Goal: Contribute content: Add original content to the website for others to see

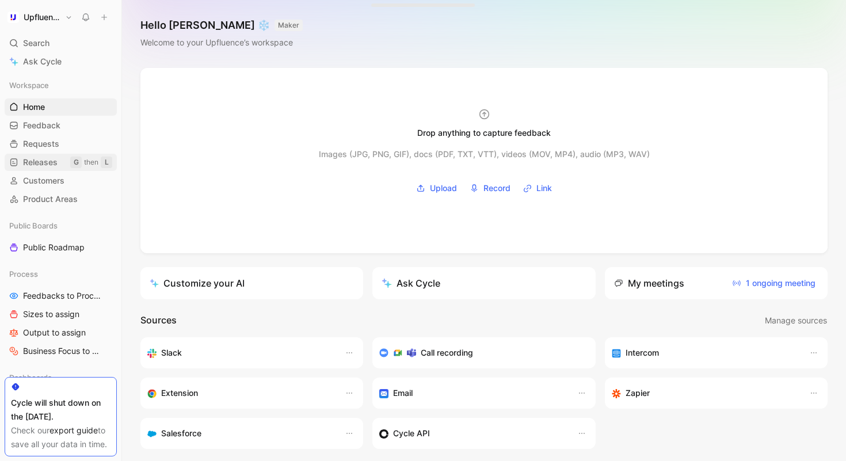
click at [50, 162] on span "Releases" at bounding box center [40, 163] width 35 height 12
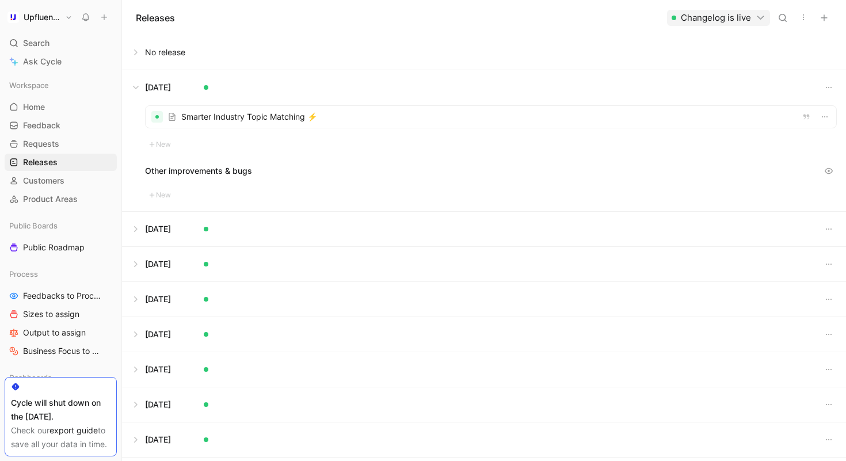
click at [755, 17] on button "Changelog is live" at bounding box center [718, 18] width 103 height 16
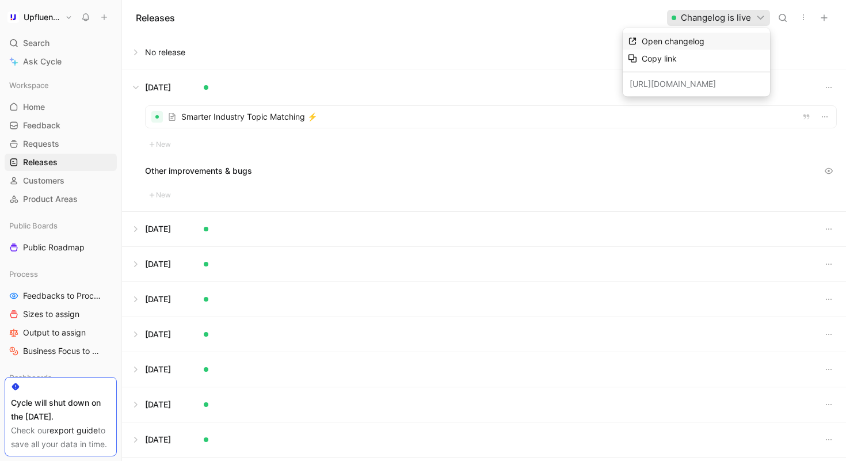
click at [693, 37] on div "Open changelog" at bounding box center [703, 42] width 123 height 14
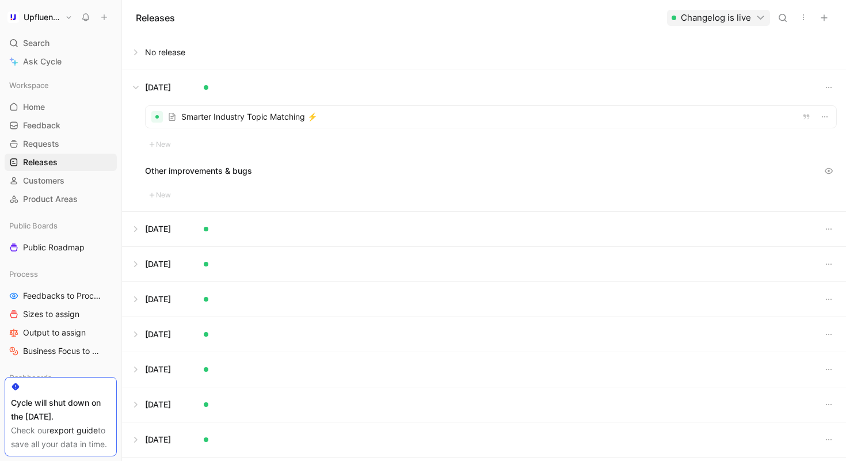
click at [140, 58] on button at bounding box center [484, 52] width 723 height 35
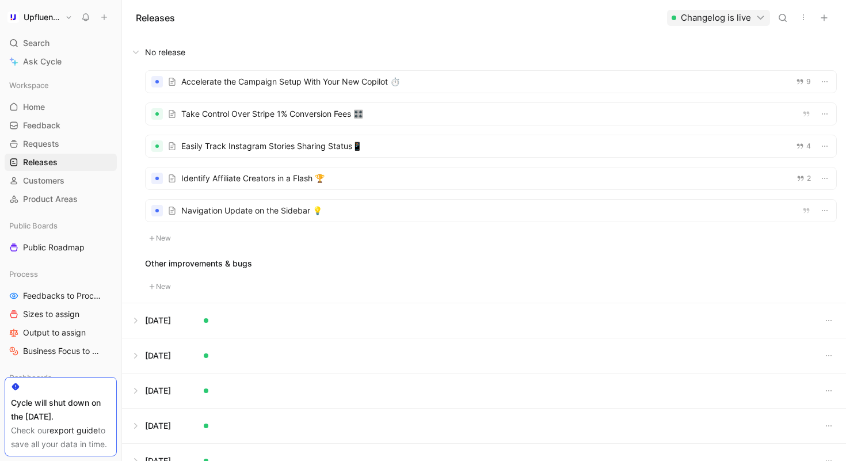
click at [325, 144] on div at bounding box center [491, 146] width 691 height 22
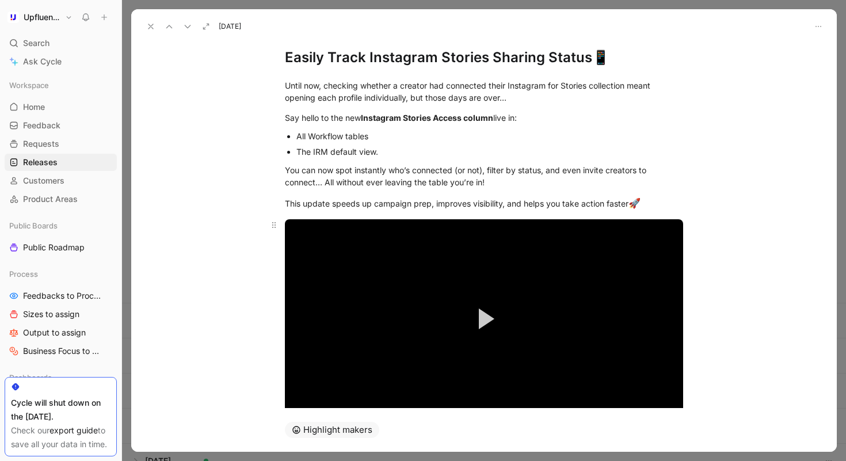
click at [490, 300] on button "Play Video" at bounding box center [484, 319] width 52 height 52
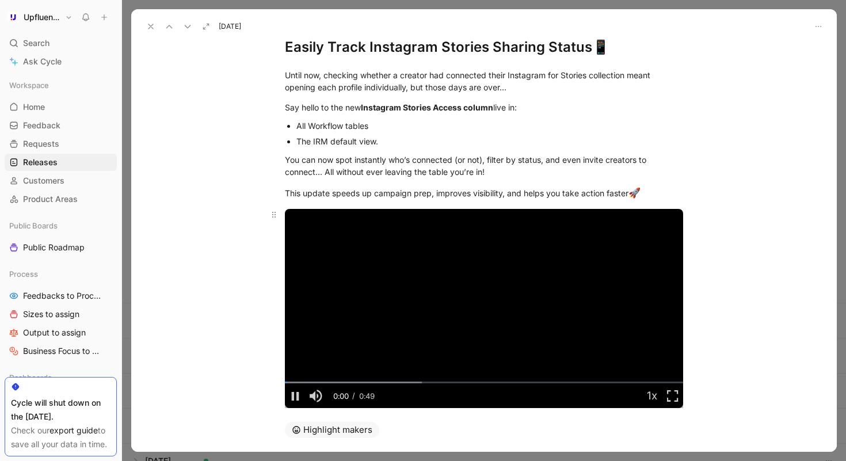
scroll to position [98, 0]
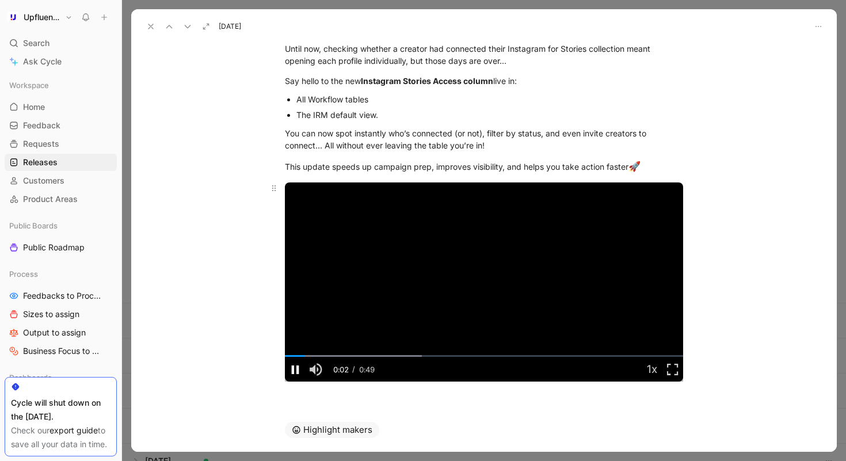
click at [289, 369] on span "Video Player" at bounding box center [295, 369] width 21 height 0
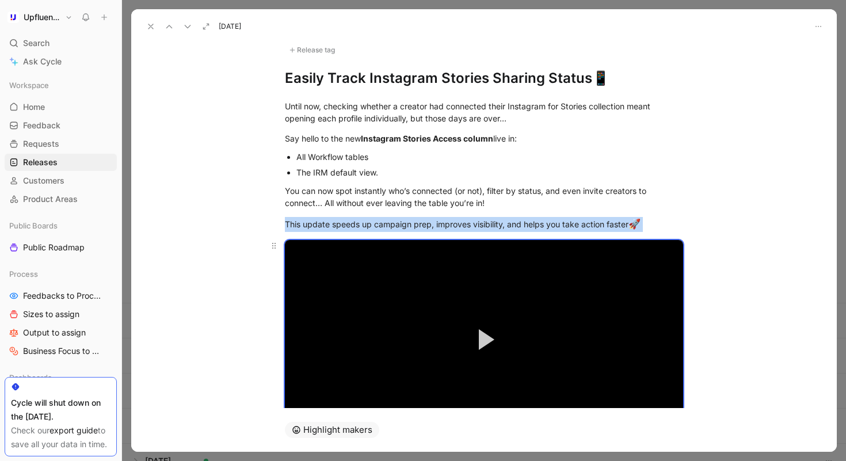
scroll to position [0, 0]
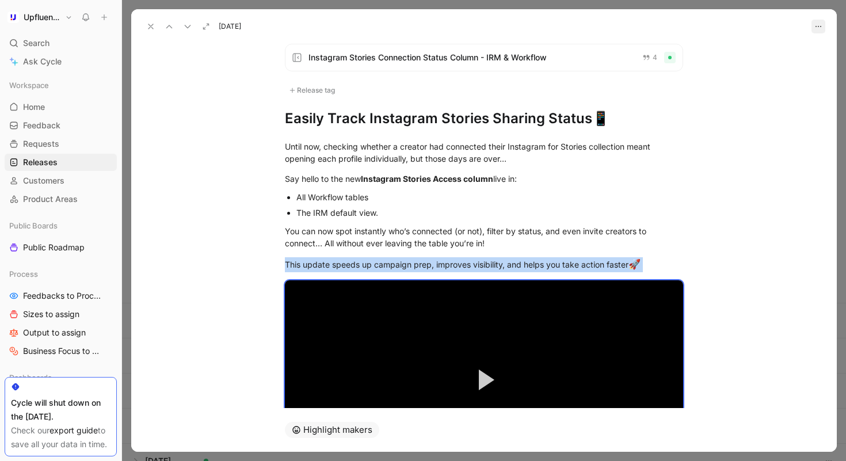
click at [814, 24] on icon "button" at bounding box center [818, 26] width 9 height 9
click at [656, 90] on div "Release tag" at bounding box center [484, 90] width 398 height 10
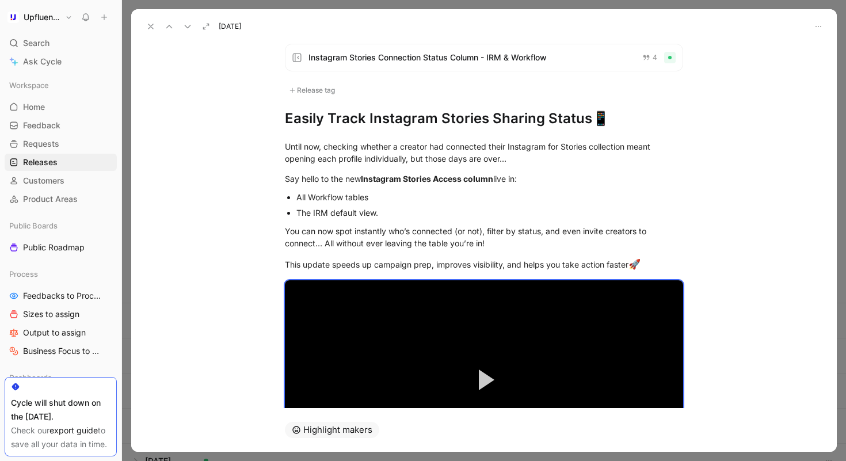
click at [378, 54] on span "Instagram Stories Connection Status Column - IRM & Workflow" at bounding box center [470, 58] width 325 height 14
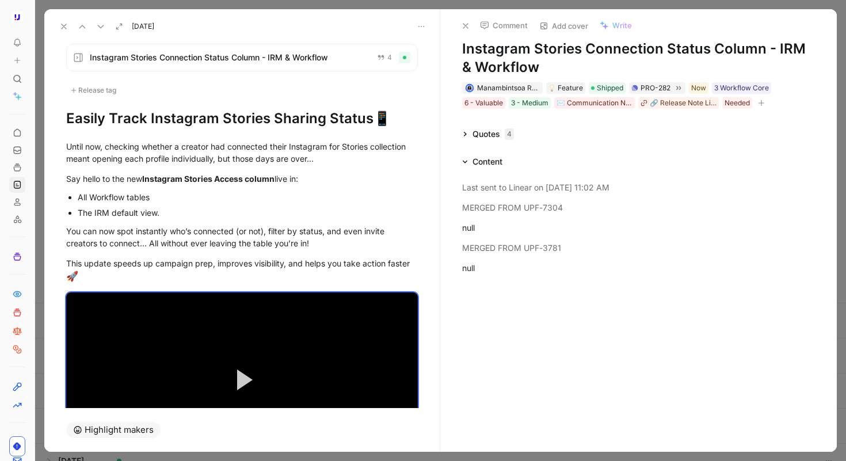
click at [761, 104] on icon "button" at bounding box center [761, 103] width 7 height 7
click at [76, 54] on use at bounding box center [78, 58] width 8 height 8
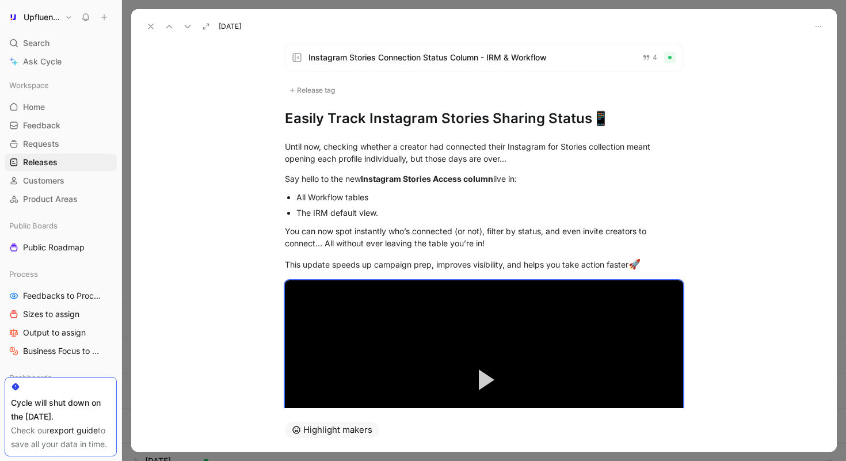
click at [392, 60] on span "Instagram Stories Connection Status Column - IRM & Workflow" at bounding box center [470, 58] width 325 height 14
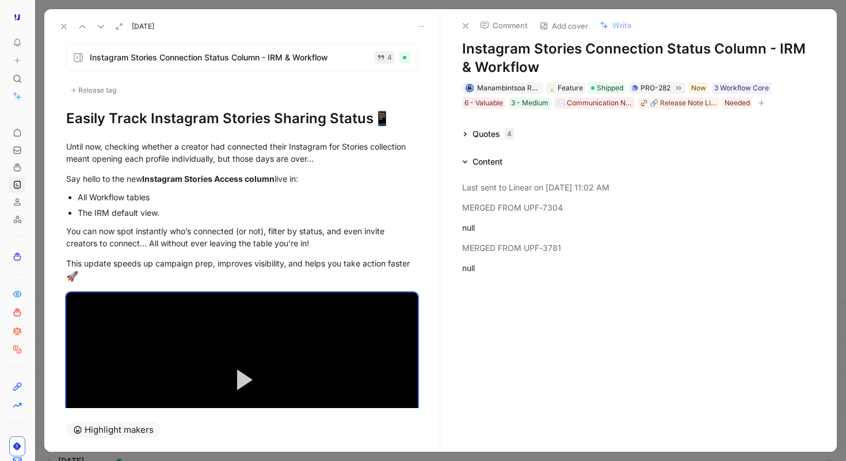
click at [375, 62] on button "4" at bounding box center [385, 57] width 20 height 13
click at [274, 59] on span "Instagram Stories Connection Status Column - IRM & Workflow" at bounding box center [229, 58] width 278 height 14
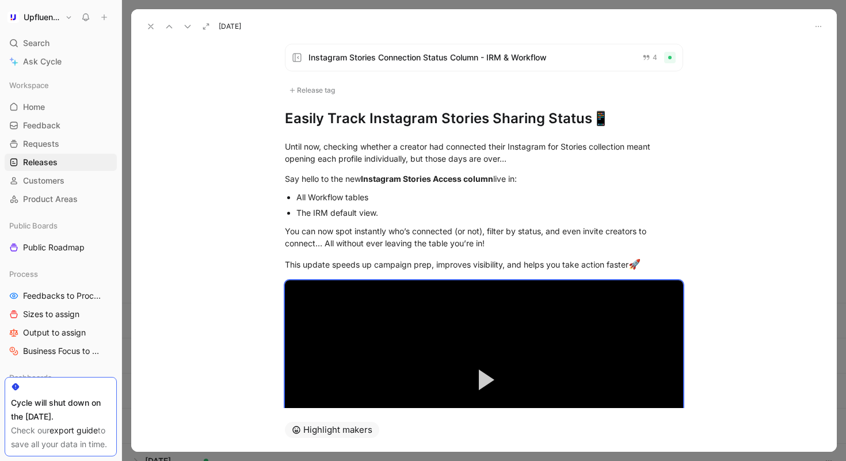
click at [150, 25] on use at bounding box center [150, 26] width 5 height 5
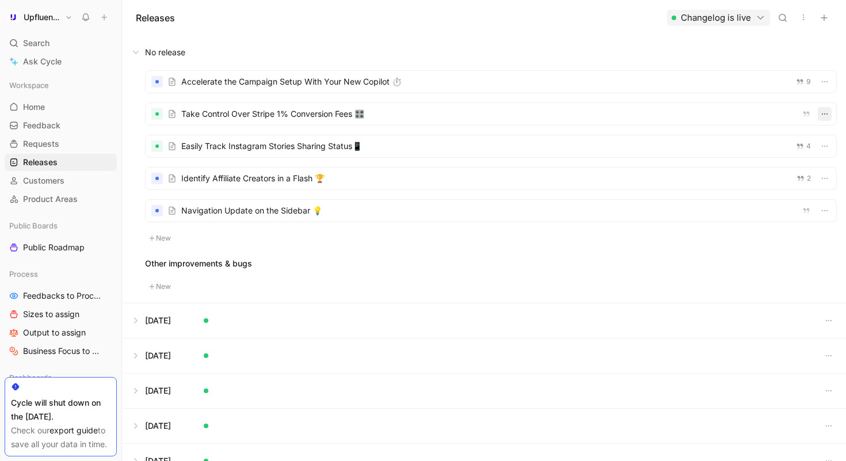
click at [820, 117] on icon "button" at bounding box center [824, 113] width 9 height 9
click at [818, 115] on button "button" at bounding box center [825, 114] width 14 height 14
click at [820, 144] on icon "button" at bounding box center [824, 146] width 9 height 9
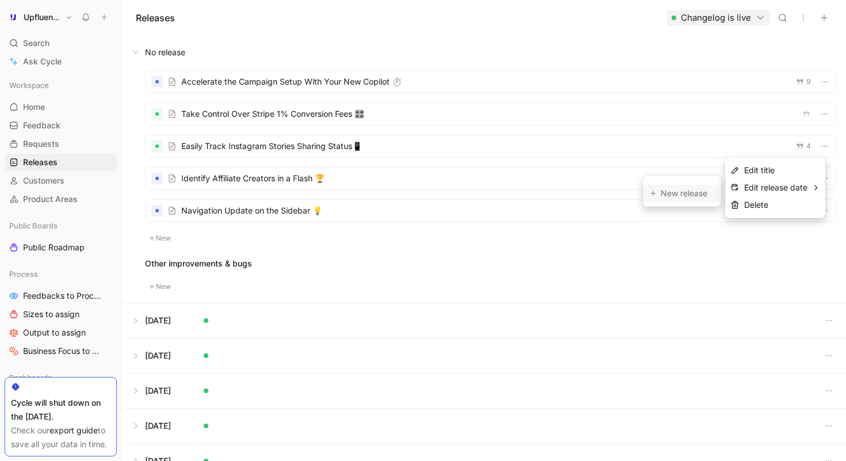
click at [693, 197] on div "New release" at bounding box center [687, 193] width 53 height 14
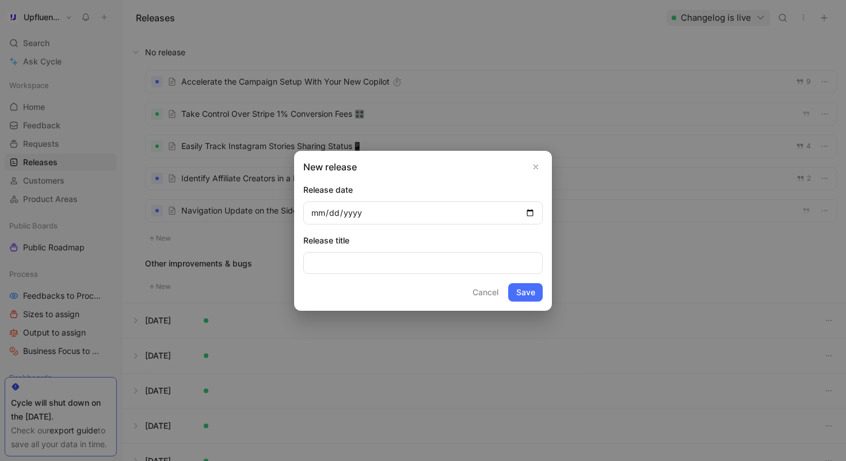
click at [329, 214] on input "date" at bounding box center [422, 212] width 239 height 23
click at [310, 213] on input "date" at bounding box center [422, 212] width 239 height 23
click at [529, 212] on input "date" at bounding box center [422, 212] width 239 height 23
type input "2025-09-18"
click at [532, 290] on button "Save" at bounding box center [525, 292] width 35 height 18
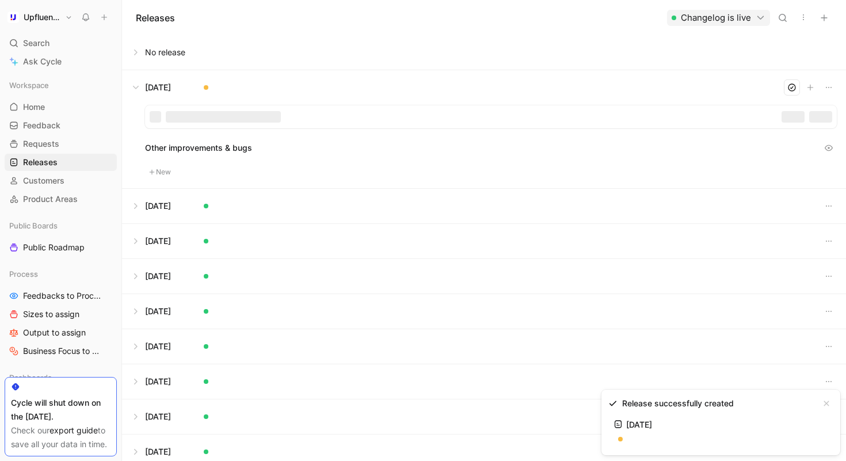
click at [139, 53] on button at bounding box center [484, 52] width 723 height 35
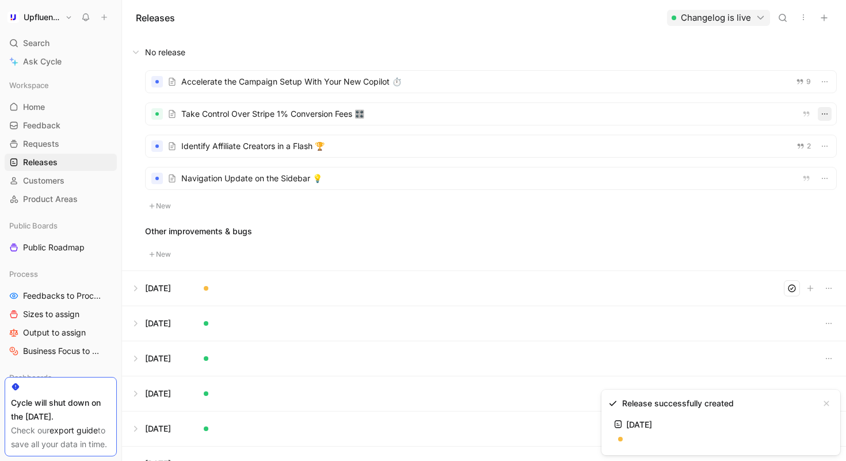
click at [820, 115] on icon "button" at bounding box center [824, 113] width 9 height 9
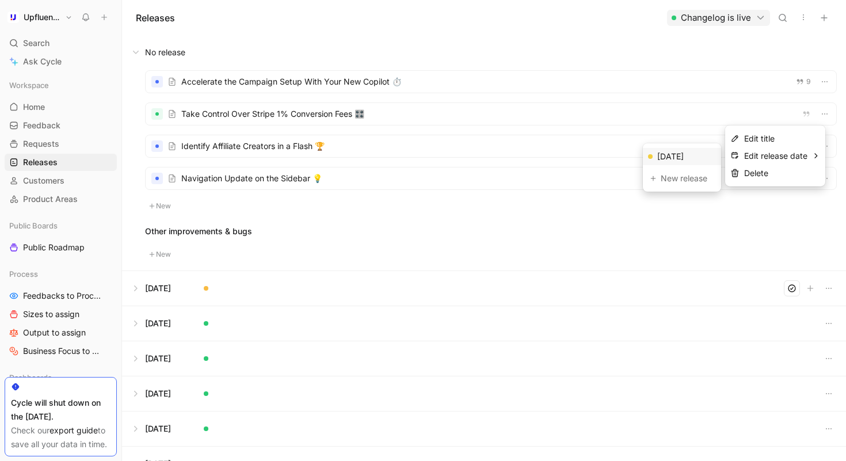
click at [684, 154] on div "Sep 18, 2025" at bounding box center [670, 157] width 26 height 14
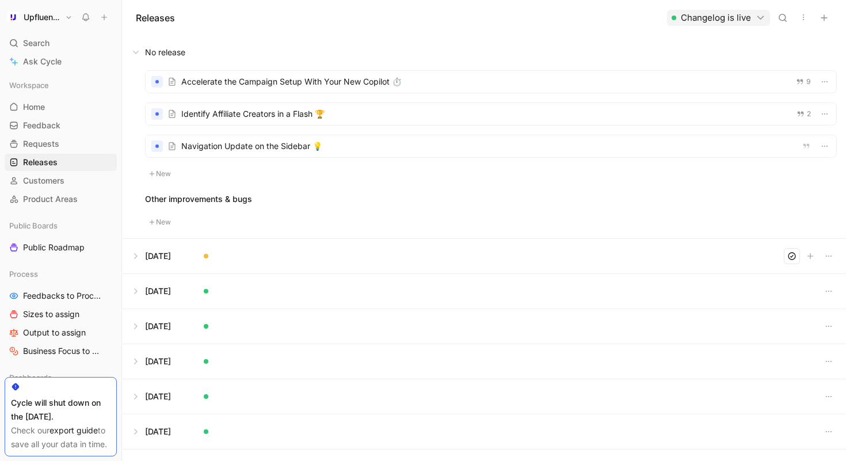
click at [136, 258] on button at bounding box center [484, 256] width 723 height 35
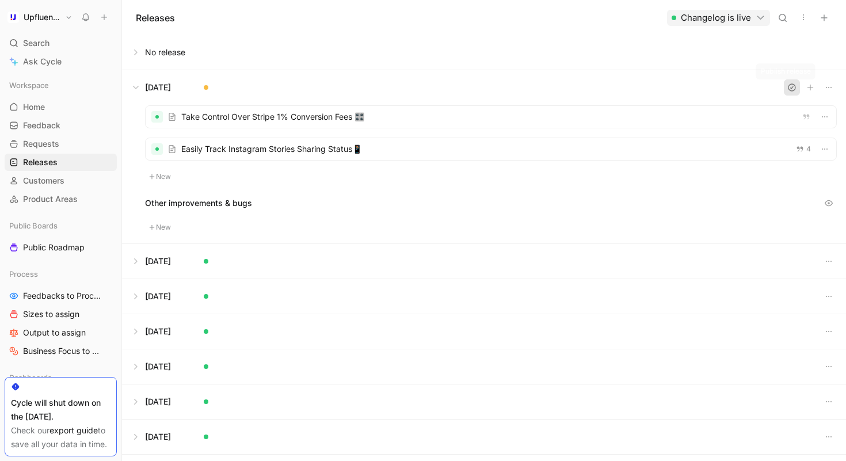
click at [790, 87] on button "button" at bounding box center [792, 87] width 16 height 16
click at [467, 154] on div at bounding box center [491, 149] width 691 height 22
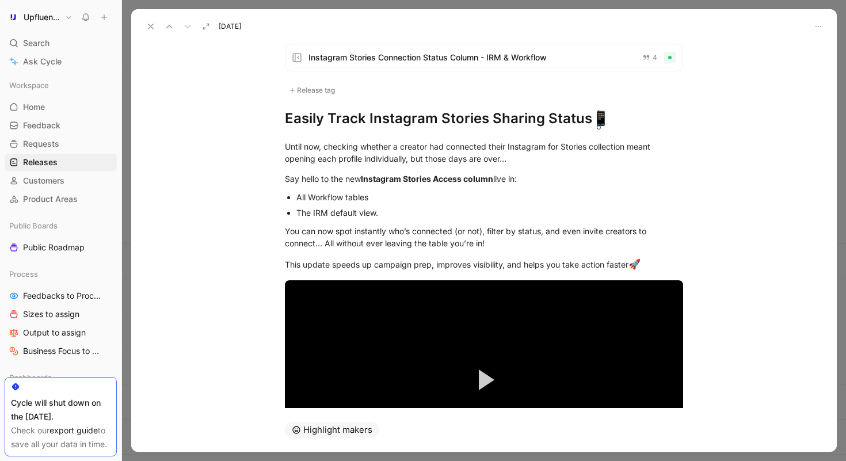
click at [147, 24] on icon at bounding box center [150, 26] width 9 height 9
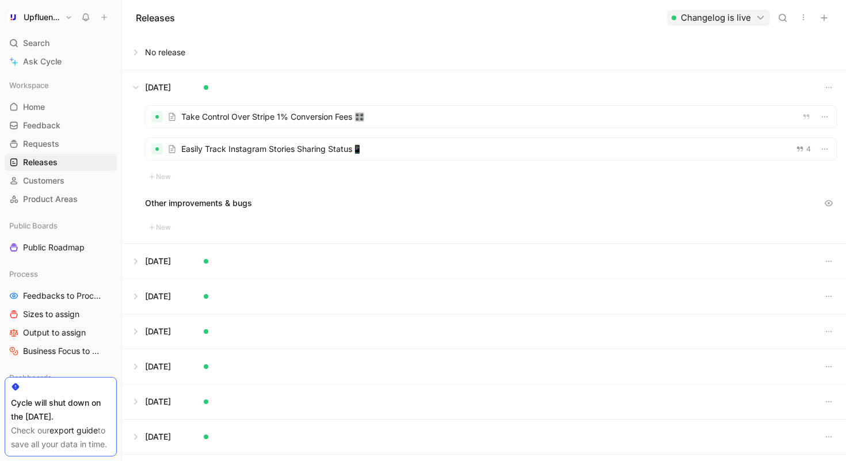
click at [746, 18] on button "Changelog is live" at bounding box center [718, 18] width 103 height 16
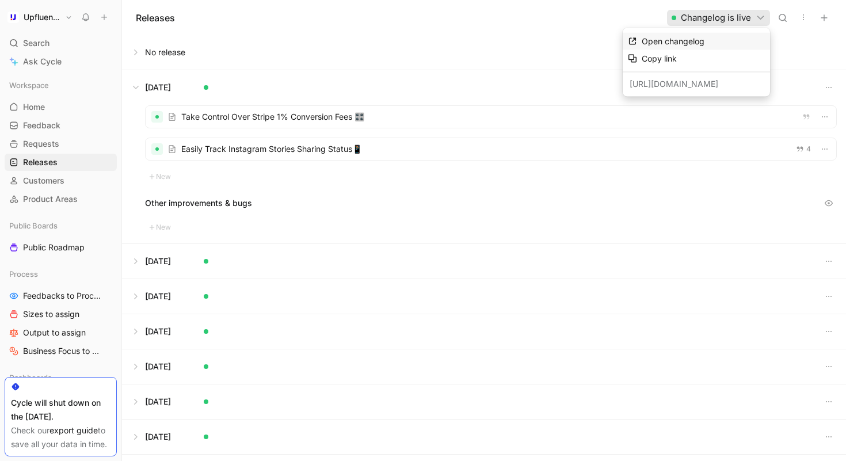
click at [685, 44] on span "Open changelog" at bounding box center [673, 41] width 63 height 10
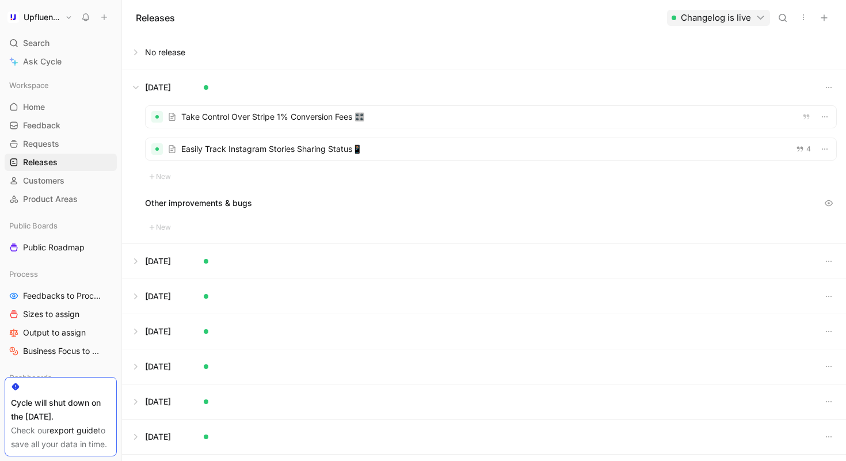
click at [142, 55] on button at bounding box center [484, 52] width 723 height 35
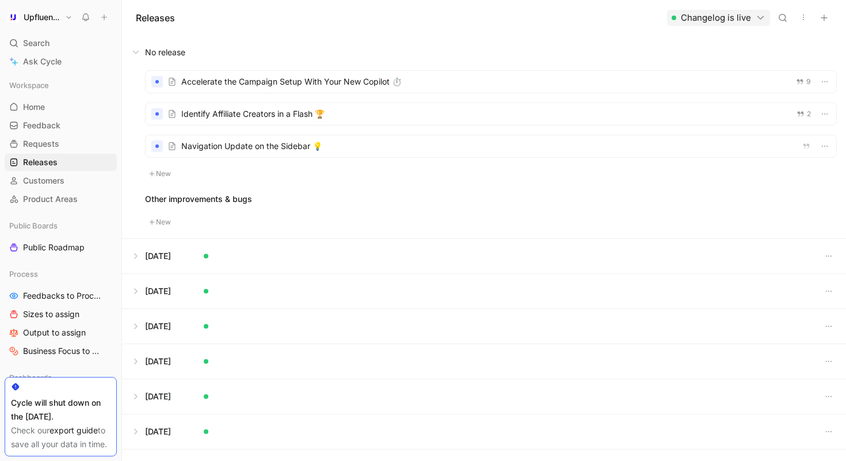
click at [281, 86] on div at bounding box center [491, 82] width 691 height 22
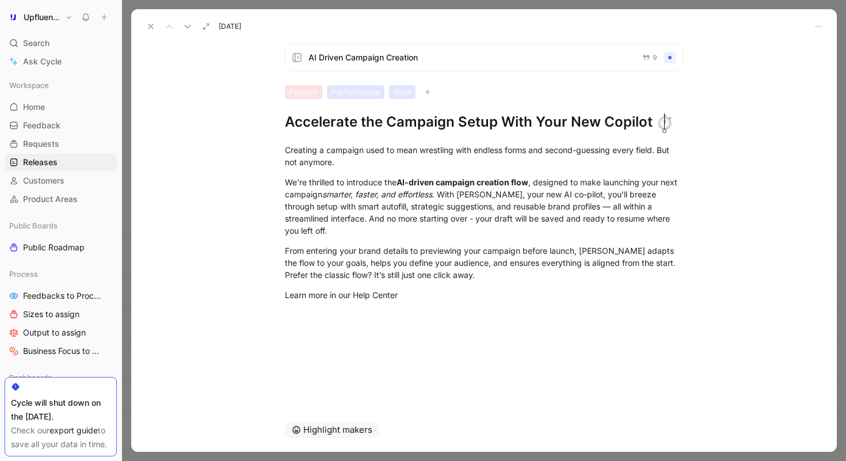
click at [148, 28] on icon at bounding box center [150, 26] width 9 height 9
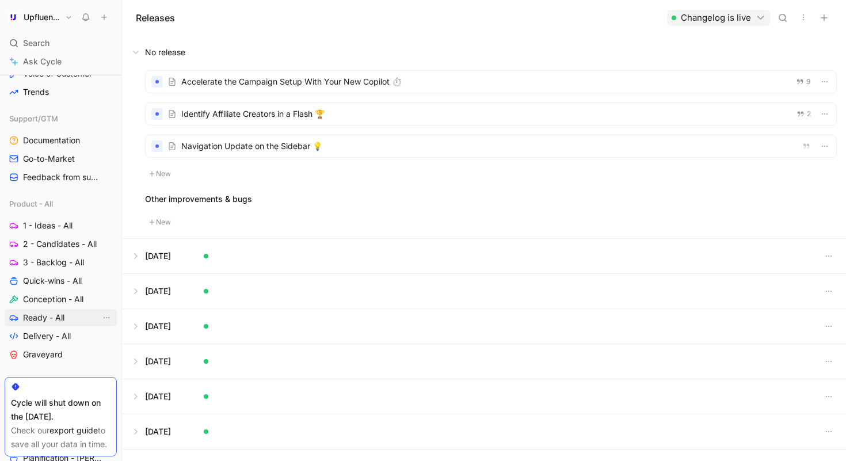
scroll to position [344, 0]
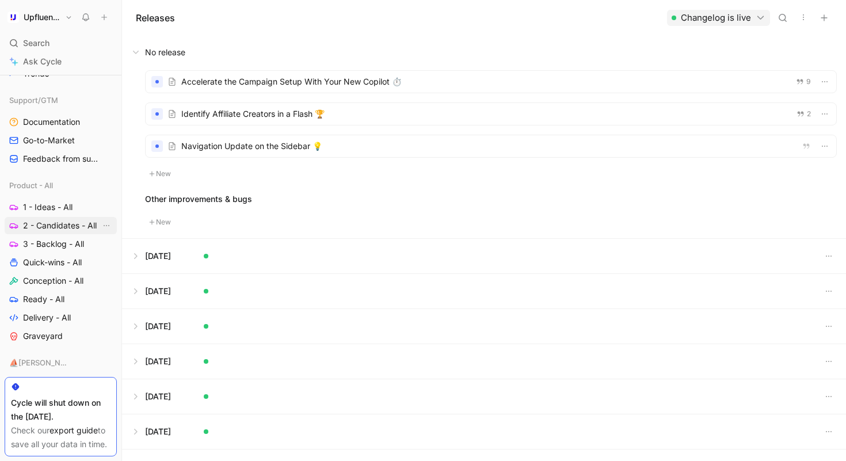
click at [63, 226] on span "2 - Candidates - All" at bounding box center [60, 226] width 74 height 12
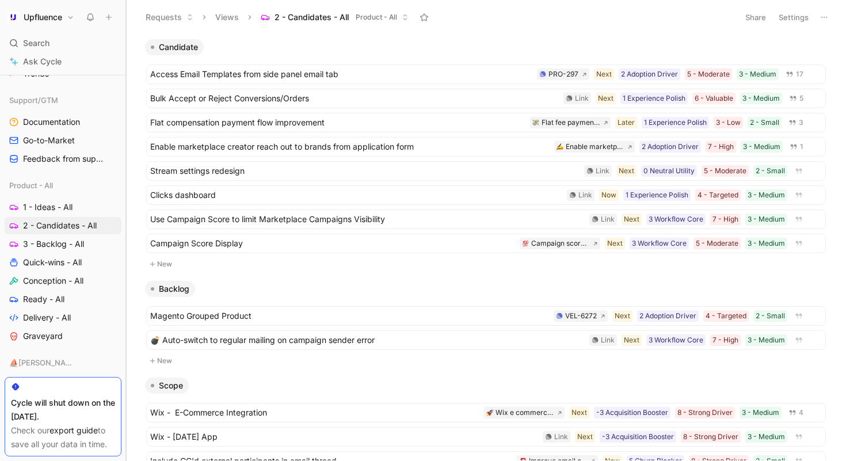
click at [126, 248] on div at bounding box center [126, 230] width 5 height 461
click at [317, 198] on span "Clicks dashboard" at bounding box center [356, 195] width 412 height 14
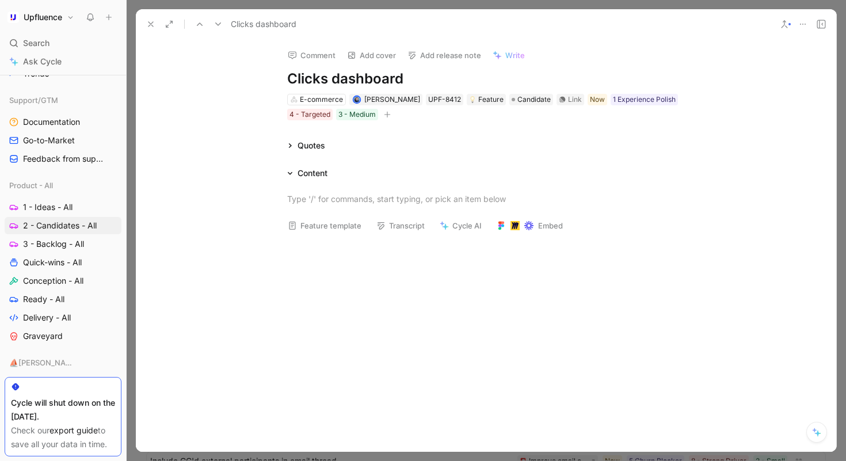
click at [154, 27] on icon at bounding box center [150, 24] width 9 height 9
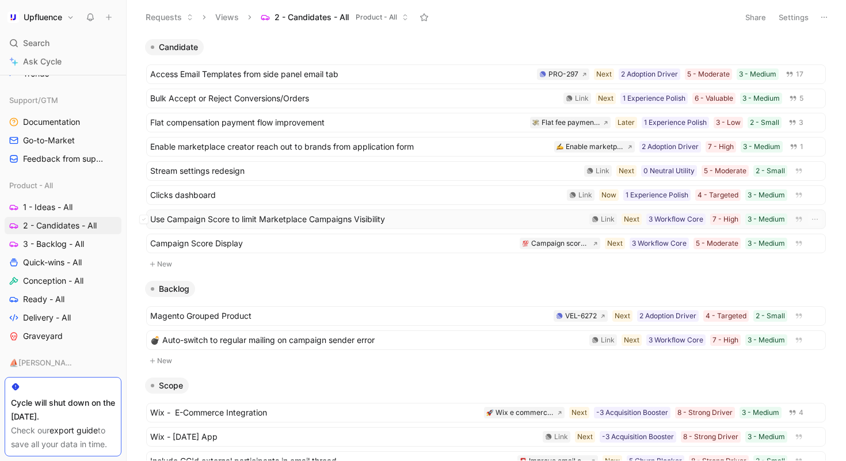
click at [331, 220] on span "Use Campaign Score to limit Marketplace Campaigns Visibility" at bounding box center [367, 219] width 434 height 14
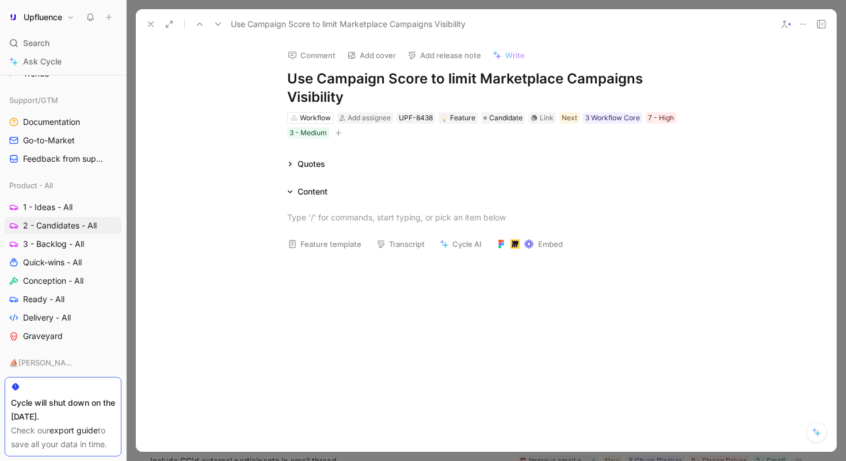
click at [785, 23] on icon at bounding box center [784, 24] width 9 height 9
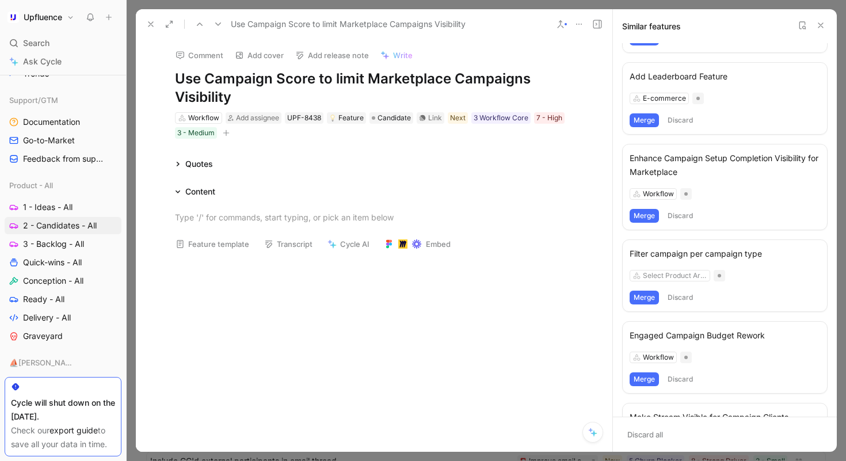
scroll to position [159, 0]
click at [688, 280] on div "Select Product Area" at bounding box center [675, 275] width 64 height 12
click at [690, 280] on div "Select Product Area" at bounding box center [675, 275] width 64 height 12
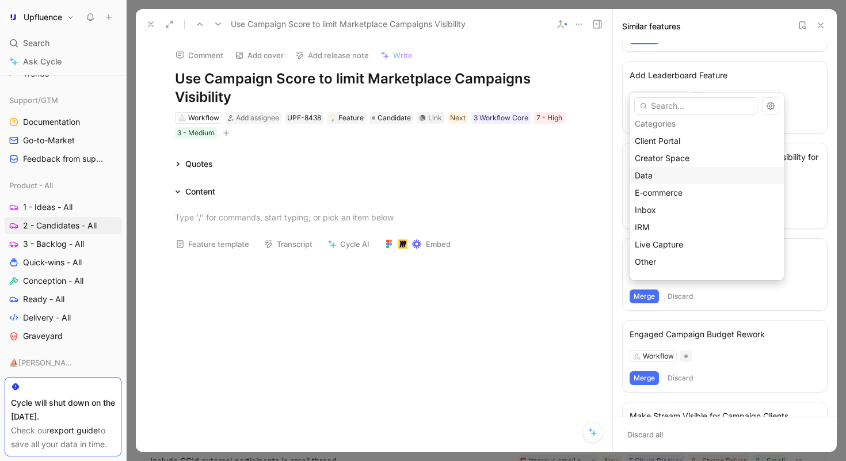
scroll to position [0, 0]
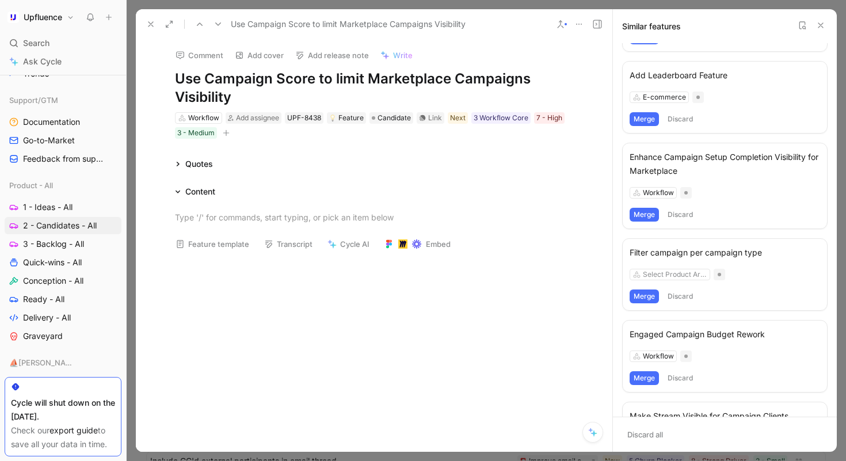
click at [713, 260] on div "Filter campaign per campaign type" at bounding box center [725, 253] width 190 height 14
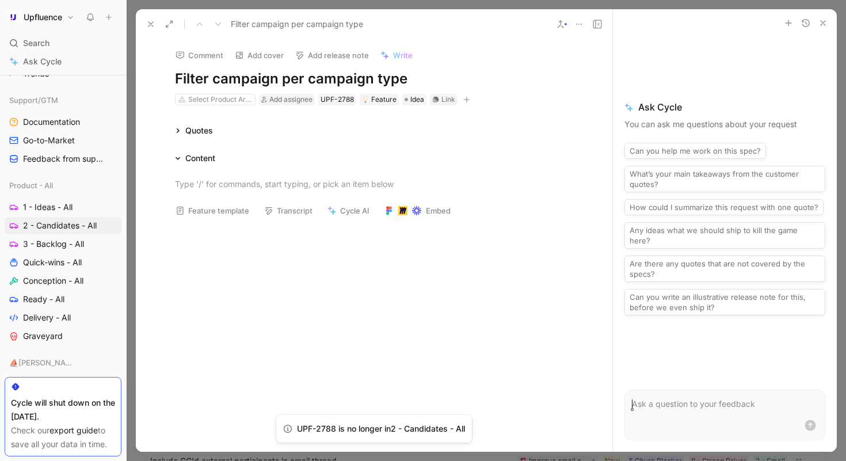
click at [174, 127] on div "Quotes" at bounding box center [193, 131] width 47 height 14
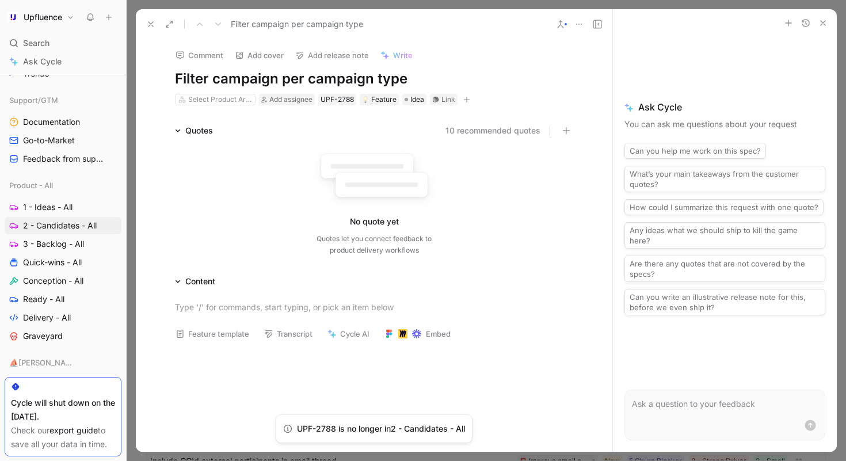
click at [584, 22] on button at bounding box center [579, 24] width 16 height 16
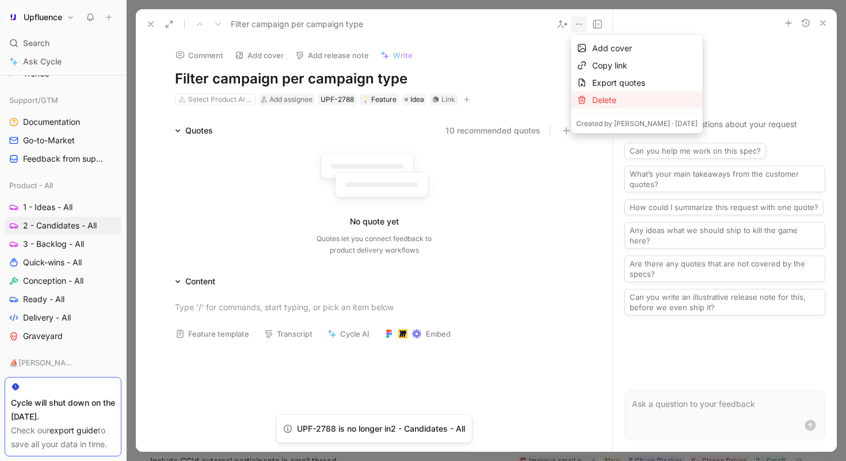
click at [592, 98] on div "Delete" at bounding box center [637, 99] width 132 height 17
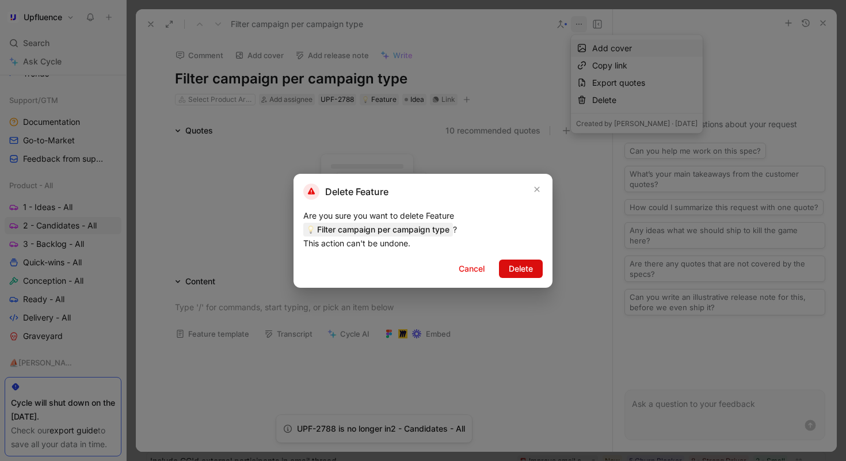
click at [512, 272] on span "Delete" at bounding box center [521, 269] width 24 height 14
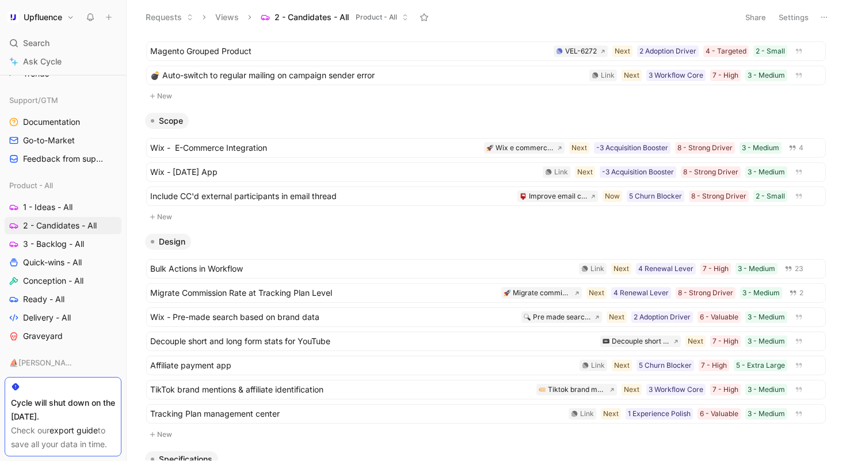
scroll to position [273, 0]
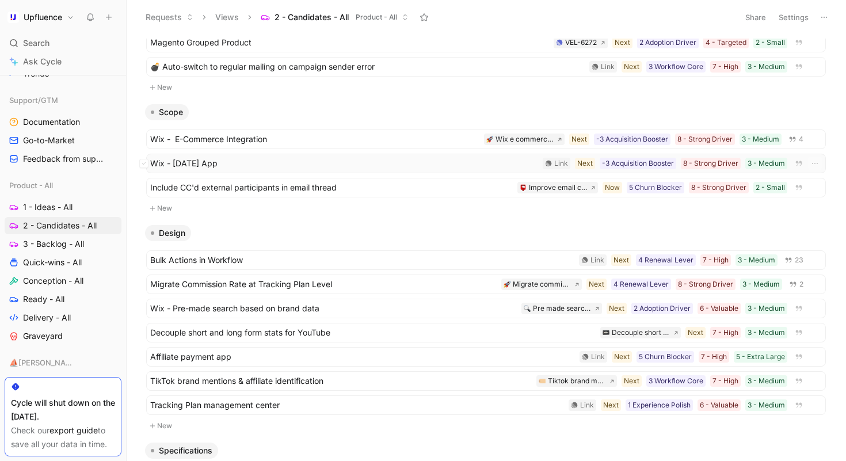
click at [359, 167] on span "Wix - [DATE] App" at bounding box center [344, 164] width 388 height 14
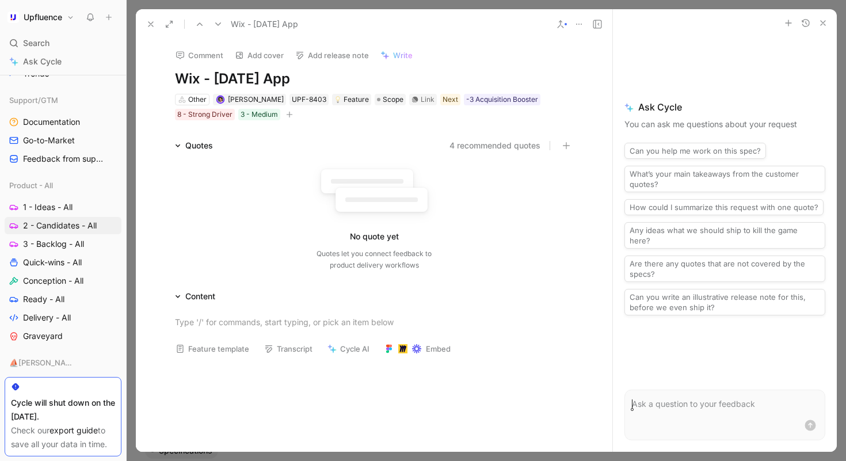
click at [155, 23] on icon at bounding box center [150, 24] width 9 height 9
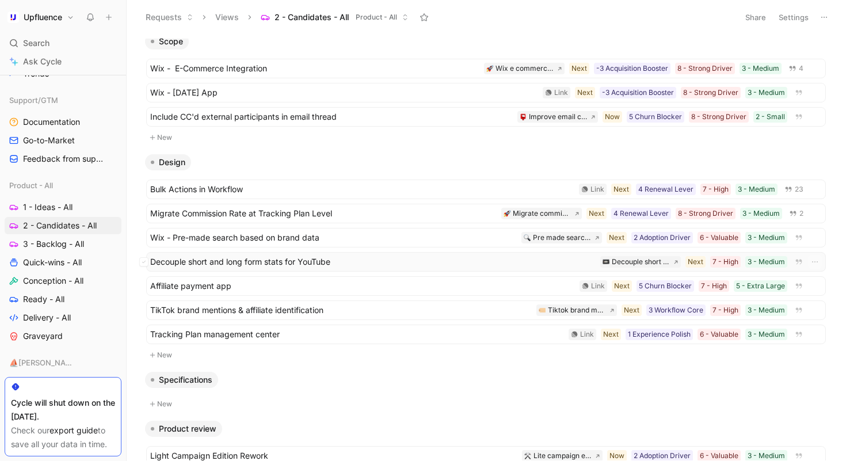
scroll to position [449, 0]
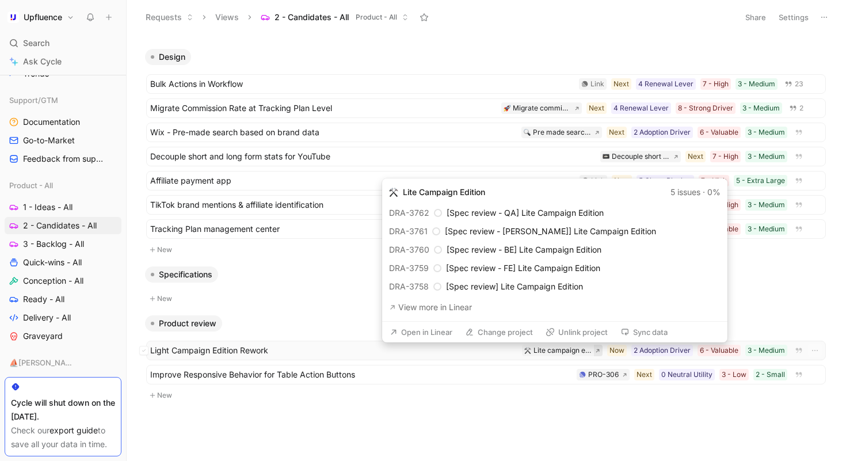
click at [595, 349] on icon at bounding box center [597, 350] width 5 height 5
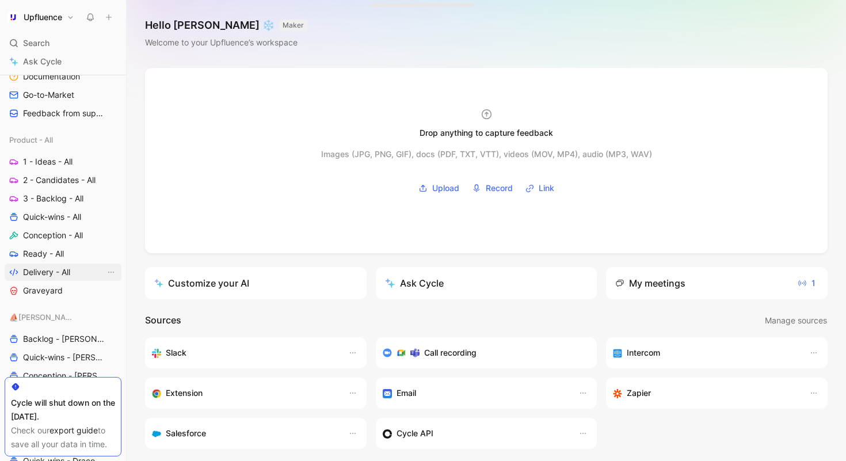
scroll to position [391, 0]
click at [55, 237] on span "Conception - All" at bounding box center [53, 234] width 60 height 12
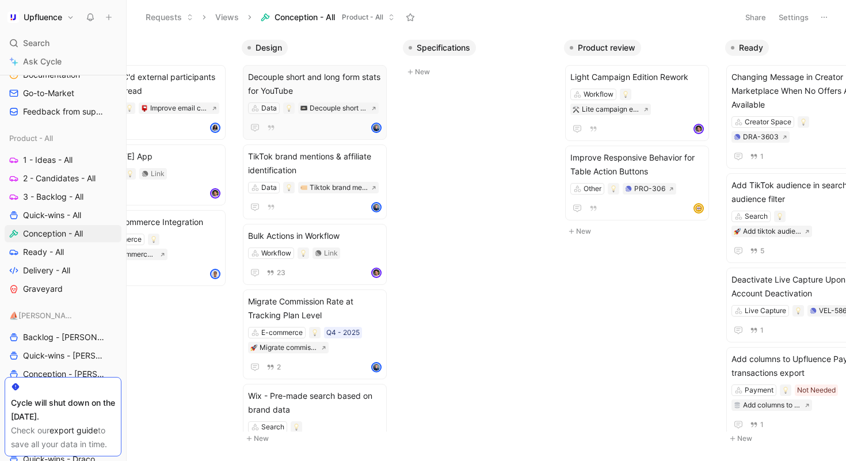
scroll to position [0, 266]
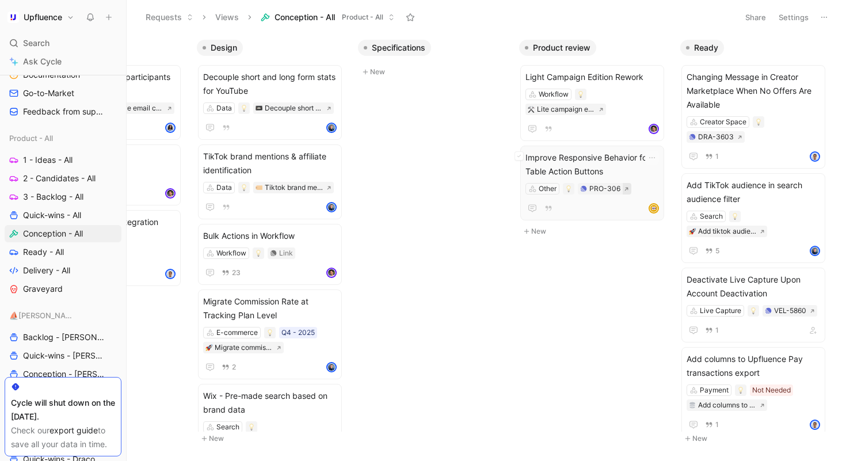
click at [627, 187] on icon at bounding box center [626, 188] width 5 height 5
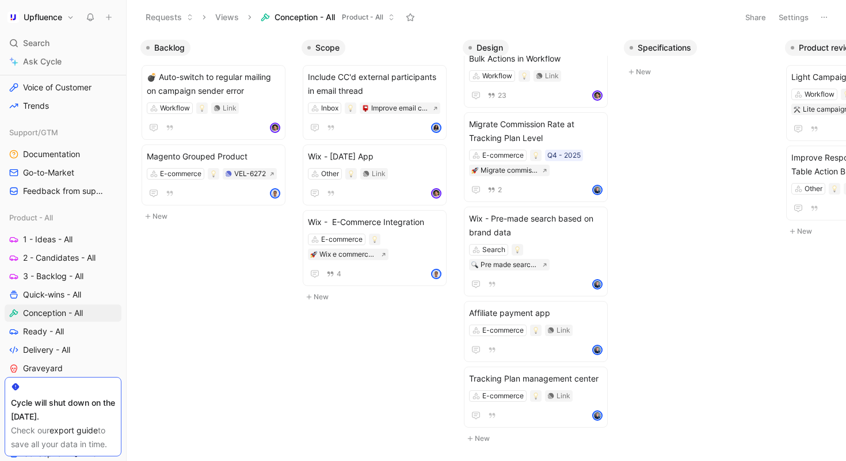
scroll to position [342, 0]
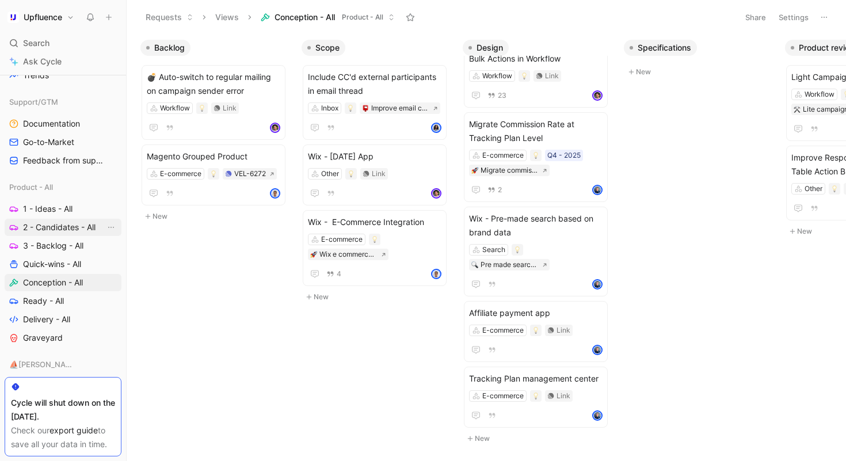
click at [65, 230] on span "2 - Candidates - All" at bounding box center [59, 228] width 73 height 12
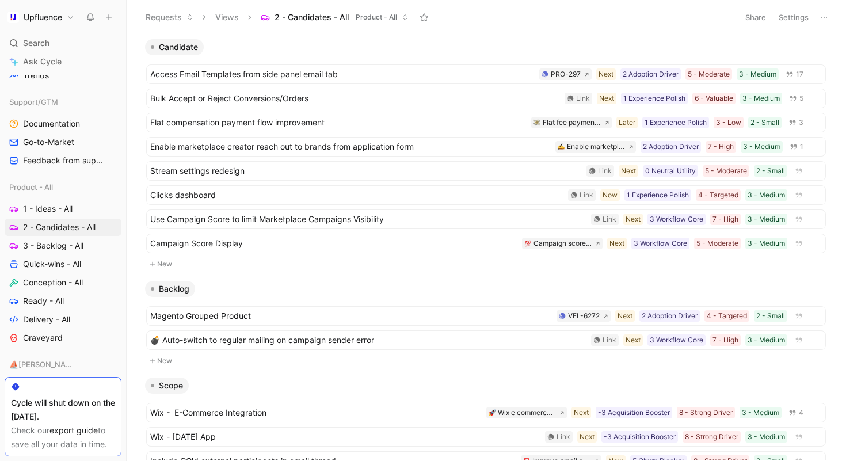
click at [166, 262] on button "New" at bounding box center [486, 264] width 682 height 14
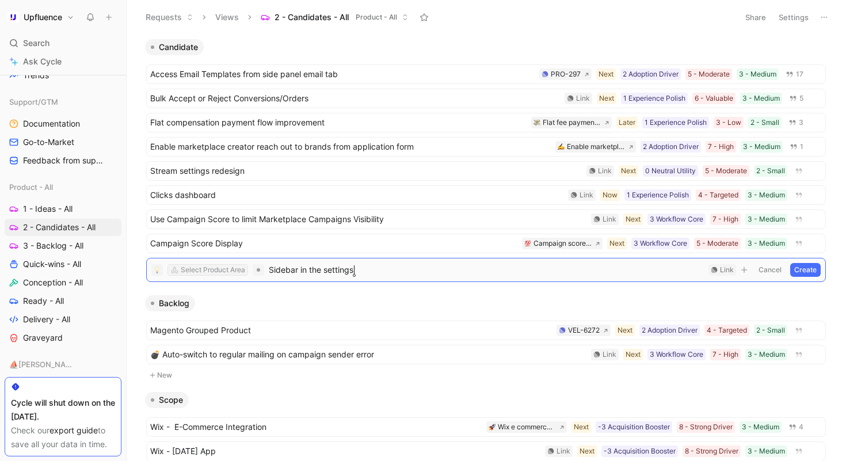
click at [211, 272] on div "Select Product Area" at bounding box center [213, 270] width 64 height 12
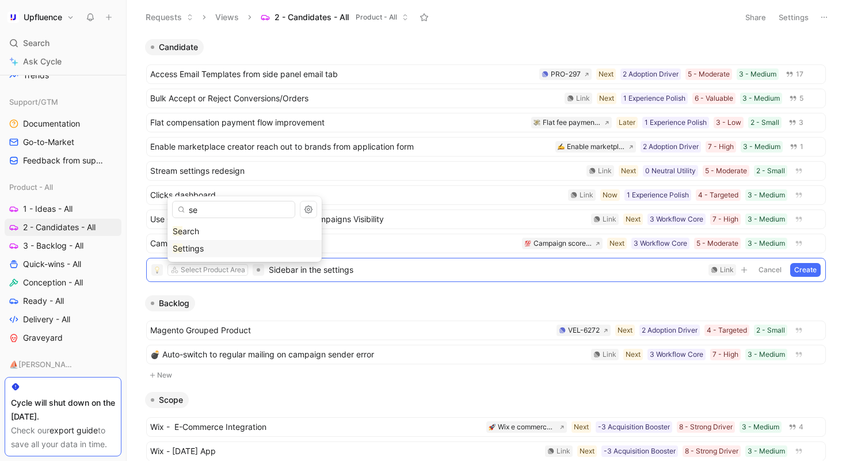
type input "se"
click at [226, 247] on div "Se ttings" at bounding box center [245, 249] width 144 height 14
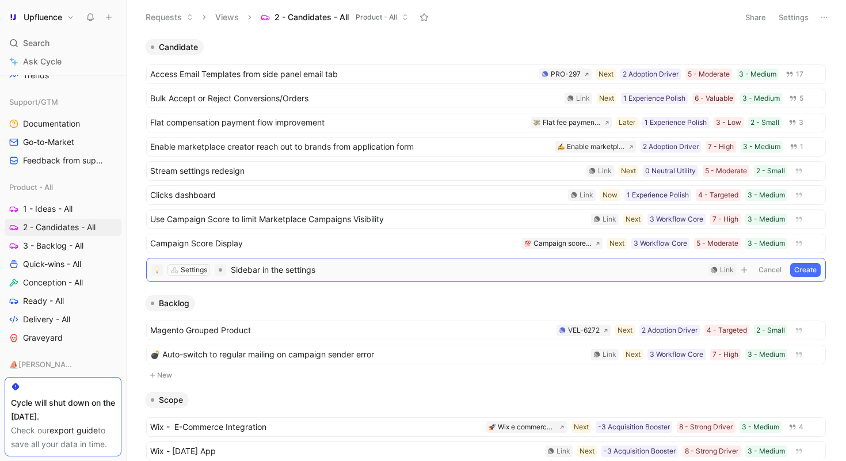
click at [801, 268] on button "Create" at bounding box center [805, 270] width 30 height 14
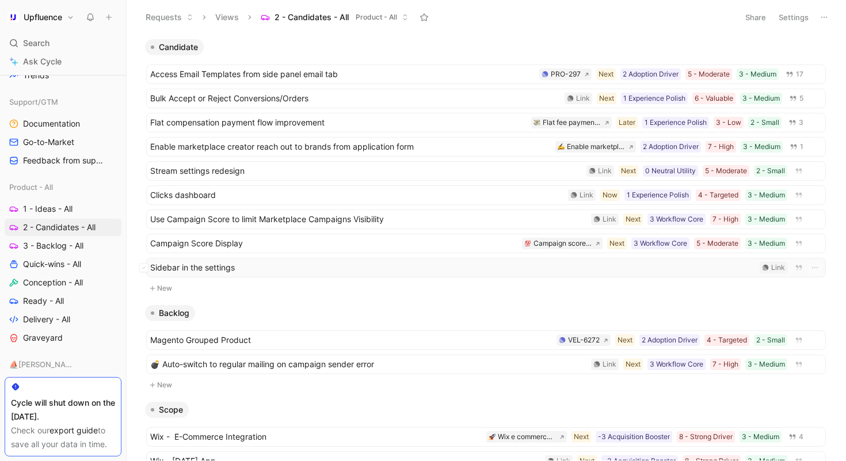
click at [368, 266] on span "Sidebar in the settings" at bounding box center [452, 268] width 605 height 14
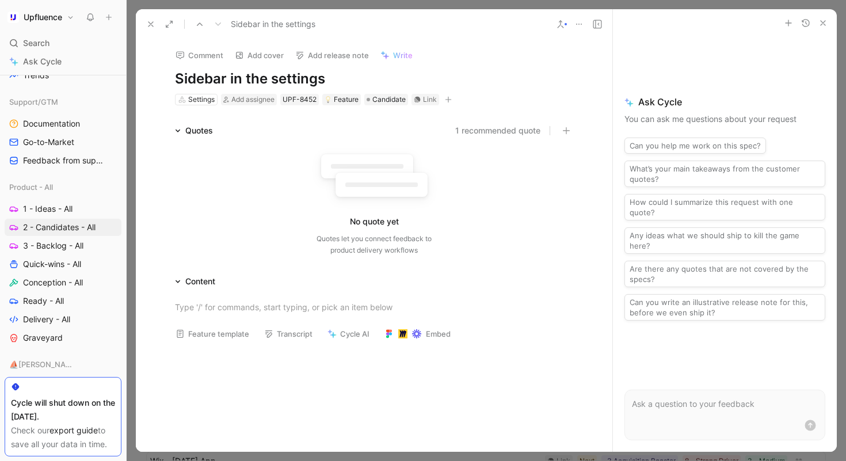
click at [445, 98] on icon "button" at bounding box center [448, 99] width 7 height 7
click at [447, 98] on icon "button" at bounding box center [448, 99] width 7 height 7
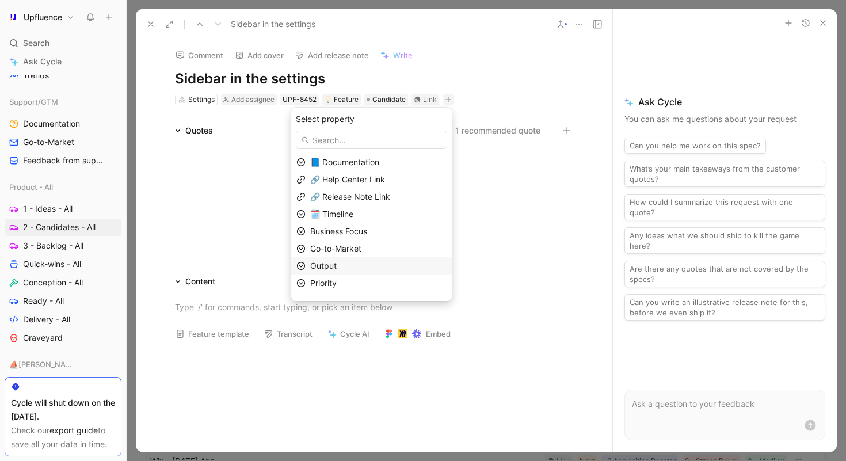
click at [337, 262] on span "Output" at bounding box center [323, 266] width 26 height 10
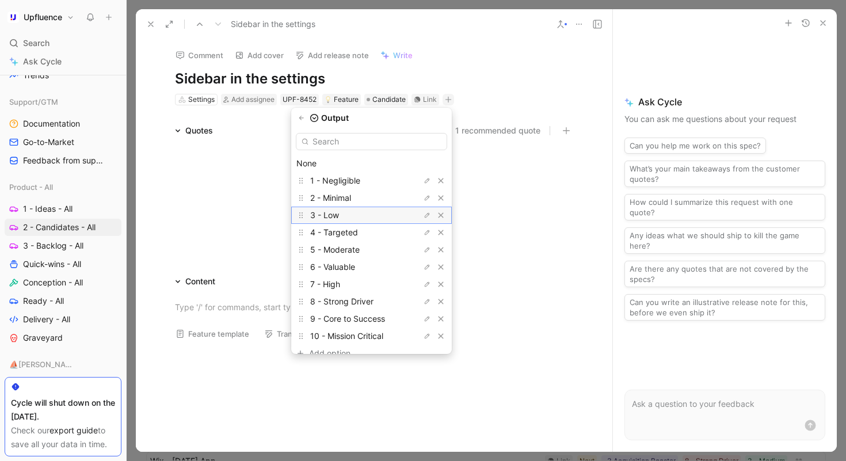
click at [365, 213] on div "3 - Low" at bounding box center [353, 215] width 86 height 14
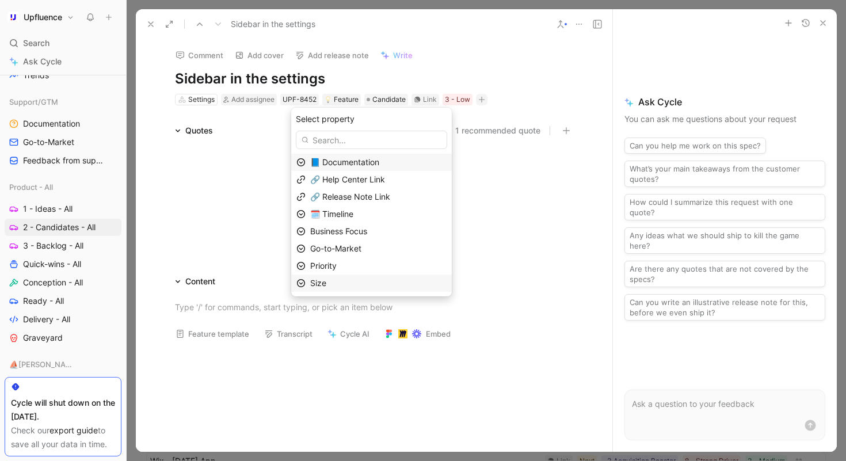
click at [340, 277] on div "Size" at bounding box center [378, 283] width 136 height 14
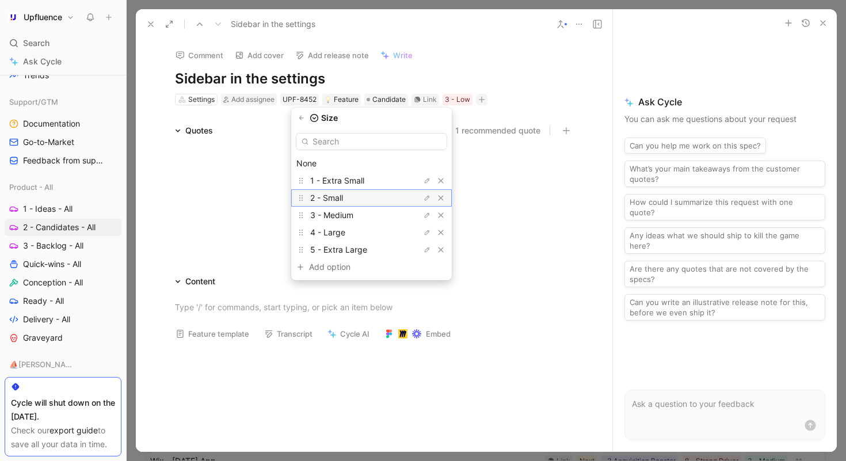
click at [360, 192] on div "2 - Small" at bounding box center [353, 198] width 86 height 14
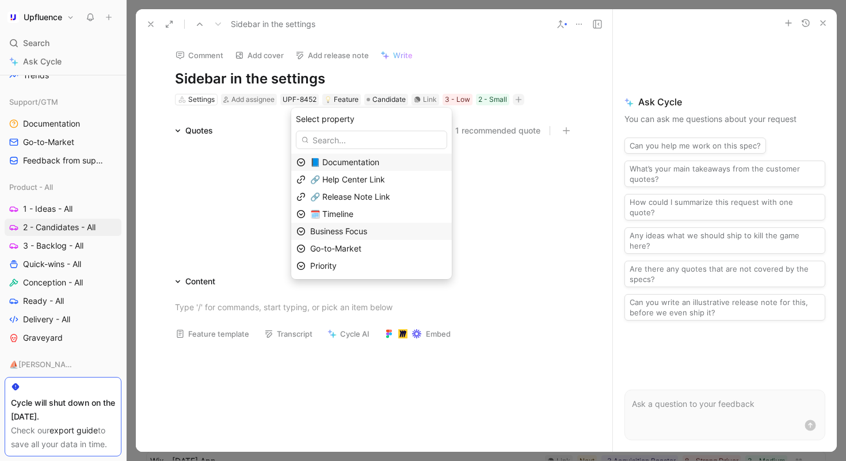
click at [365, 231] on span "Business Focus" at bounding box center [338, 231] width 57 height 10
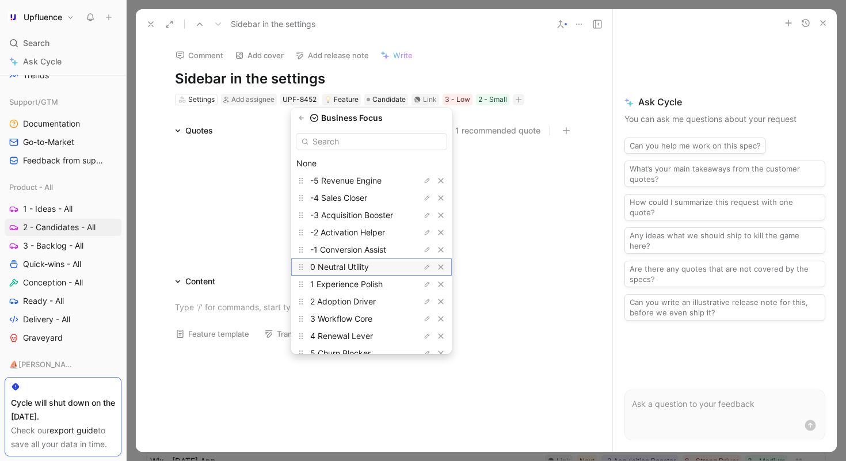
click at [367, 268] on span "0 Neutral Utility" at bounding box center [339, 267] width 59 height 10
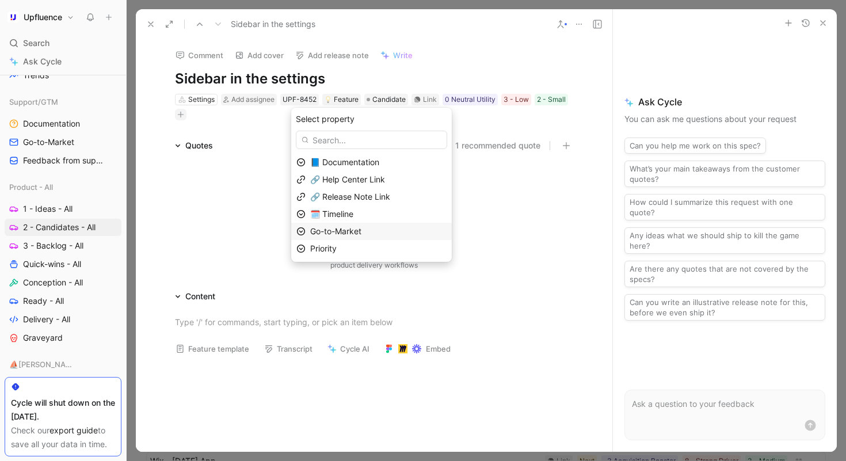
click at [356, 231] on span "Go-to-Market" at bounding box center [335, 231] width 51 height 10
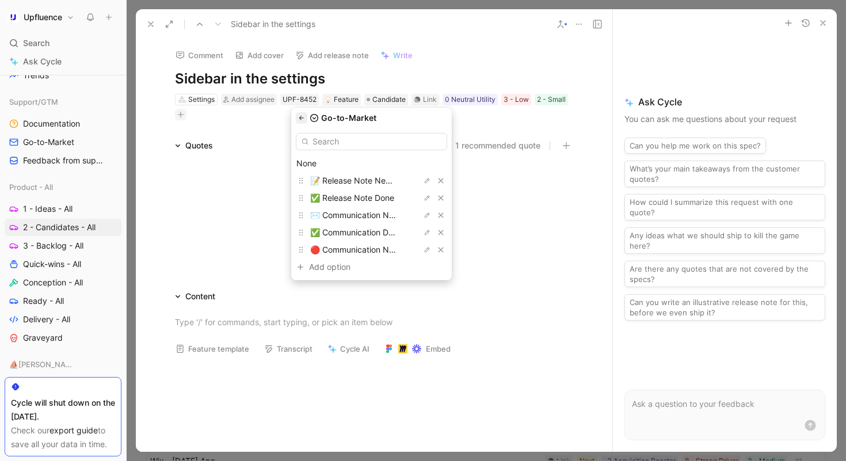
click at [305, 115] on icon "button" at bounding box center [301, 118] width 7 height 7
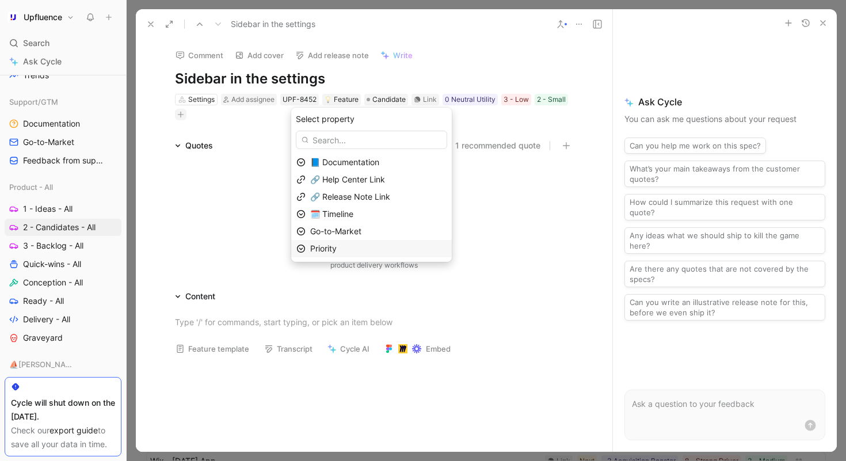
click at [337, 247] on span "Priority" at bounding box center [323, 248] width 26 height 10
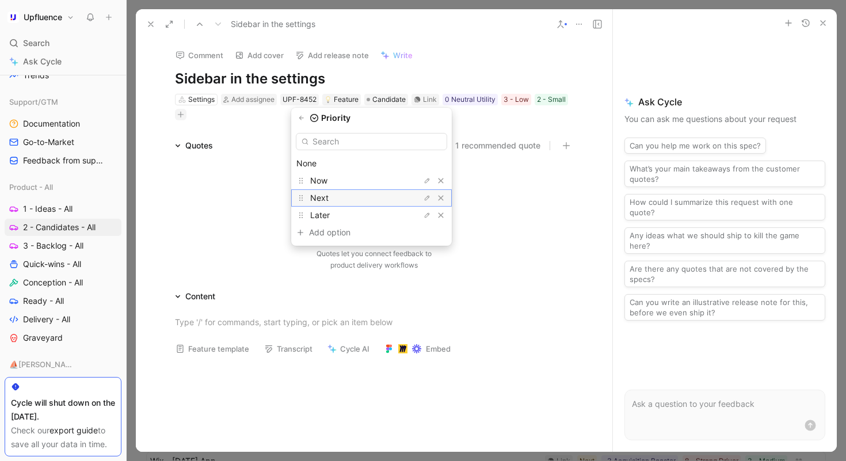
click at [378, 197] on div "Next" at bounding box center [353, 198] width 86 height 14
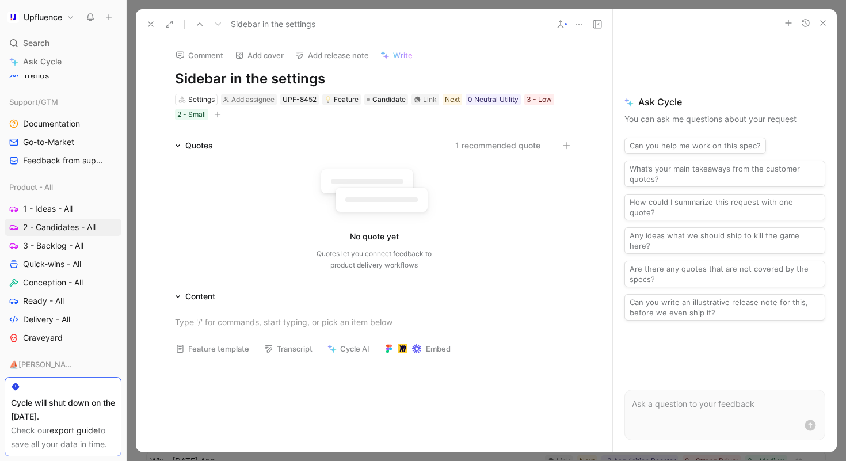
click at [154, 22] on icon at bounding box center [150, 24] width 9 height 9
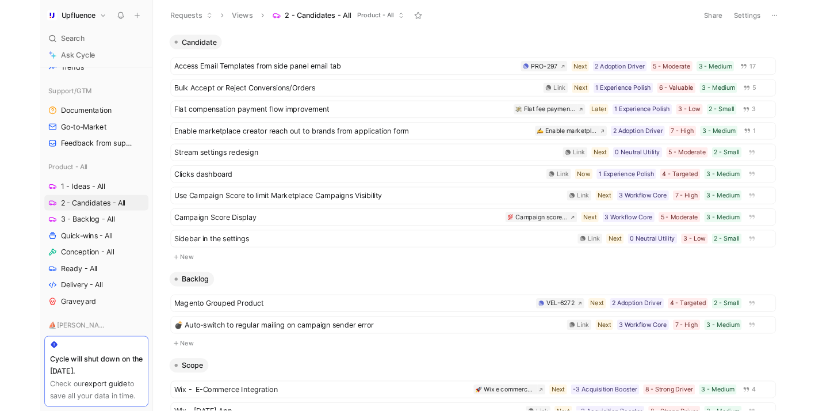
scroll to position [24, 0]
